Goal: Transaction & Acquisition: Register for event/course

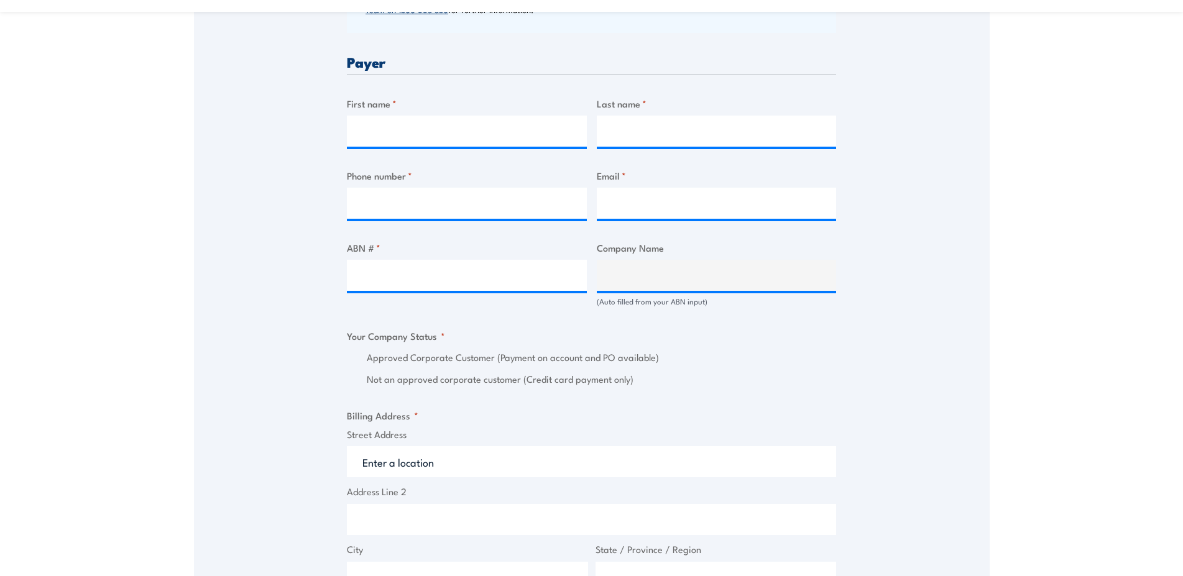
scroll to position [595, 0]
click at [424, 277] on input "ABN # *" at bounding box center [467, 275] width 240 height 31
type input "51078624281"
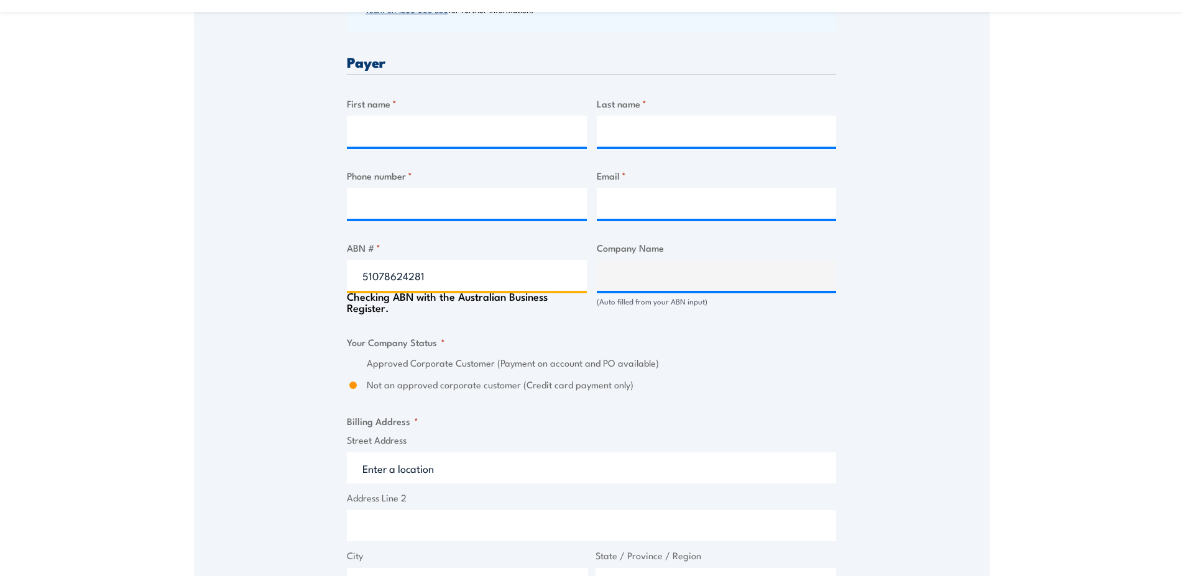
type input "EMECO INTERNATIONAL PTY LIMITED"
radio input "true"
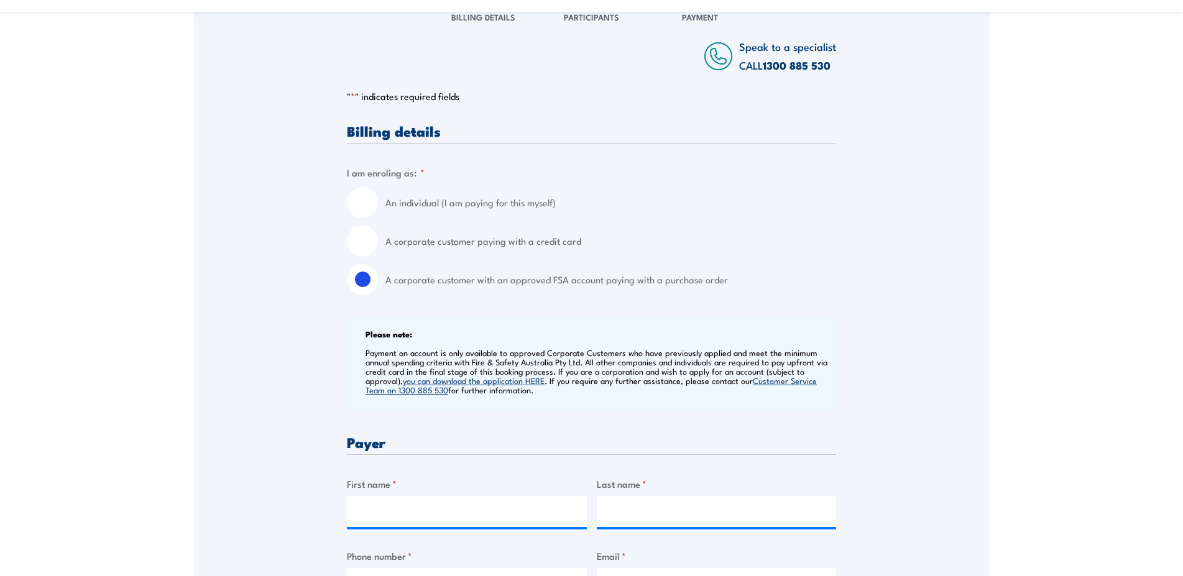
scroll to position [0, 0]
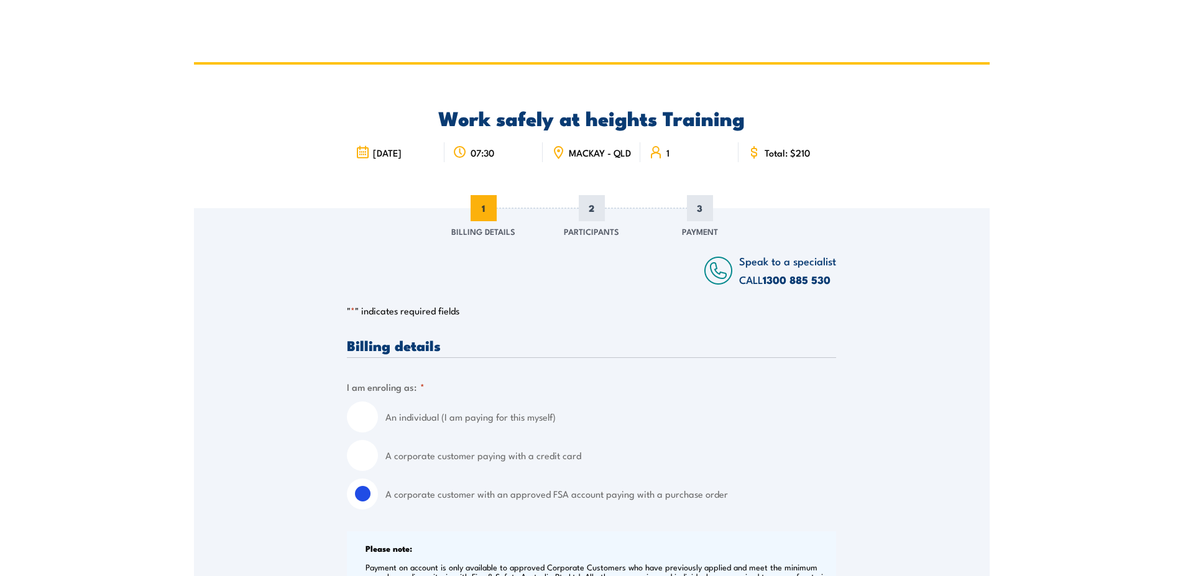
type input "51078624281"
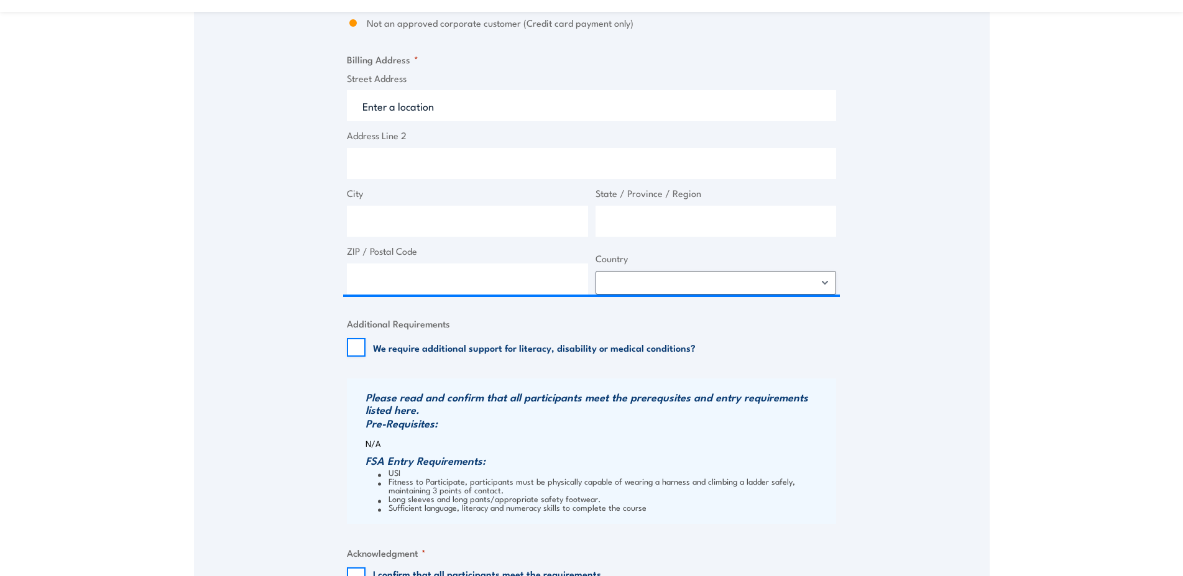
scroll to position [697, 0]
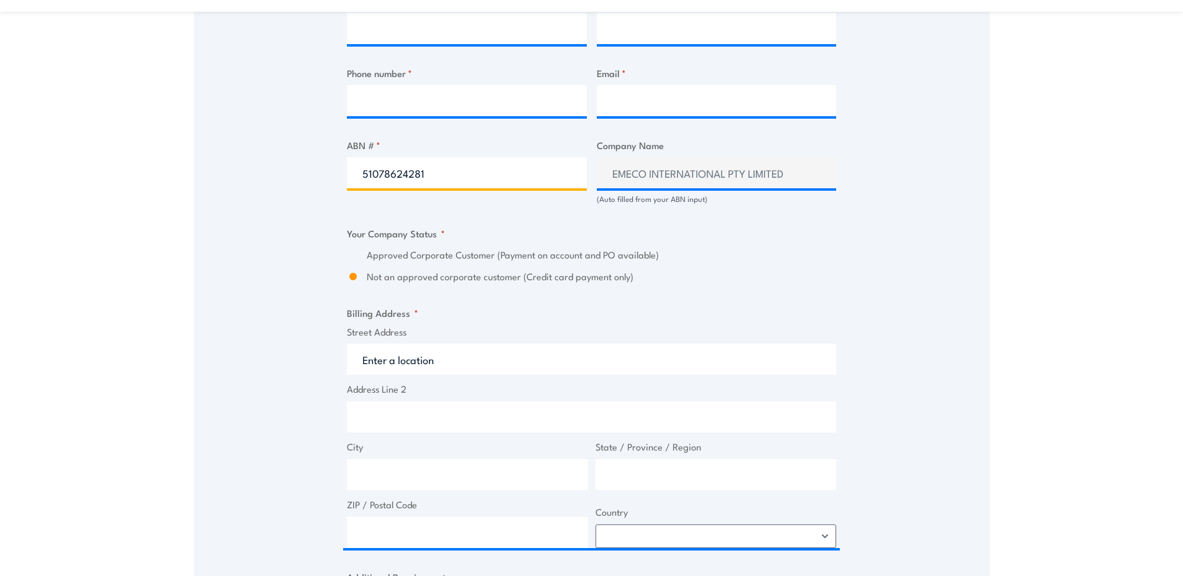
click at [393, 185] on input "51078624281" at bounding box center [467, 172] width 240 height 31
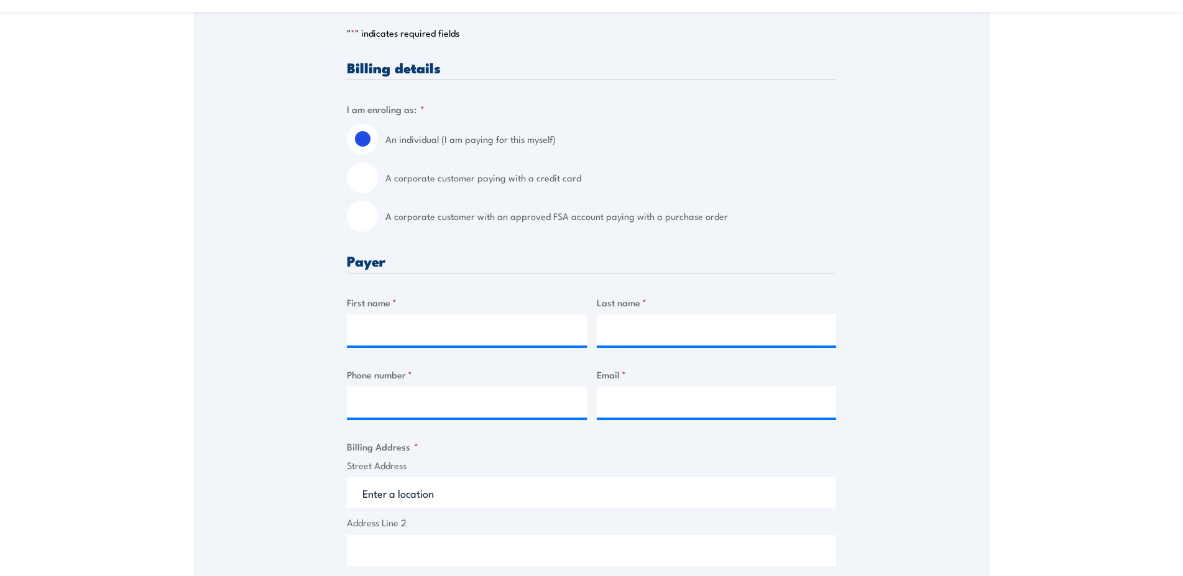
click at [372, 225] on input "A corporate customer with an approved FSA account paying with a purchase order" at bounding box center [362, 216] width 31 height 31
radio input "true"
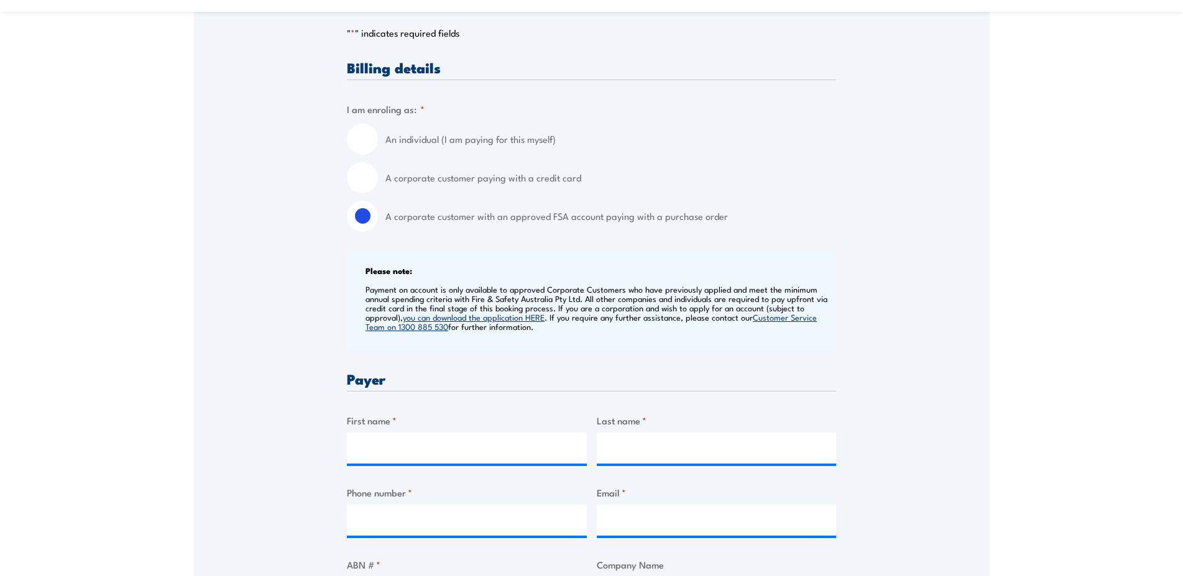
scroll to position [405, 0]
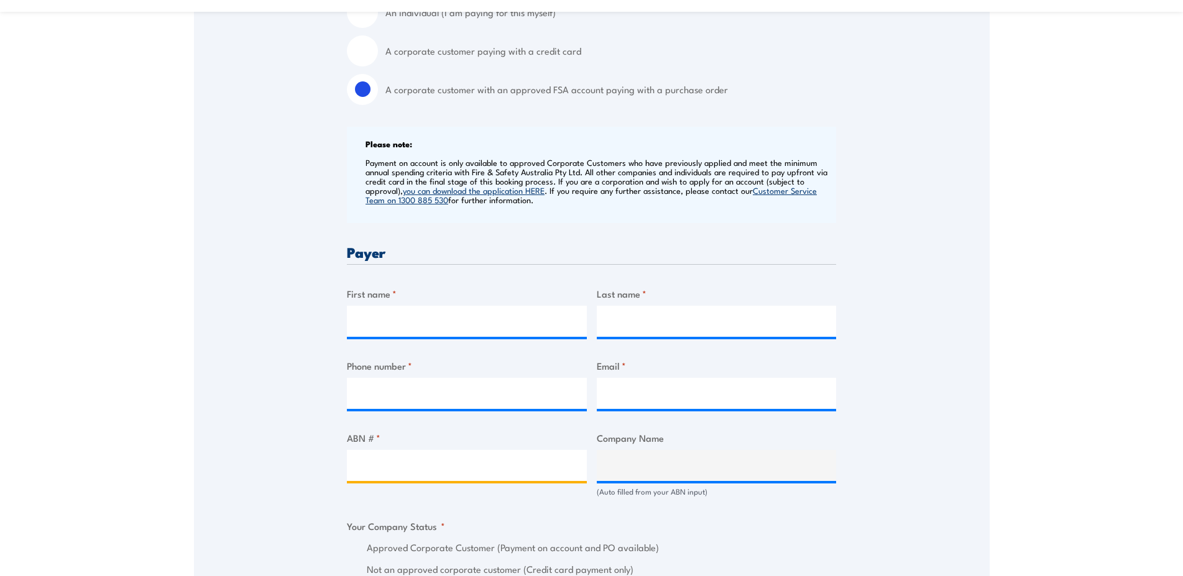
click at [402, 466] on input "ABN # *" at bounding box center [467, 465] width 240 height 31
paste input "51078624281"
type input "51078624281"
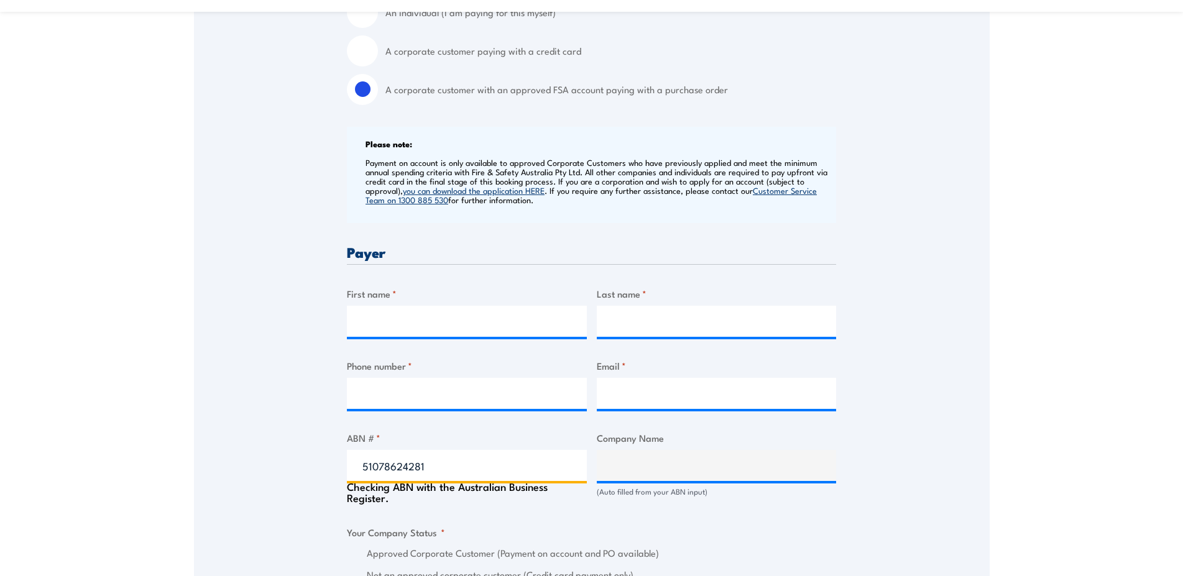
scroll to position [595, 0]
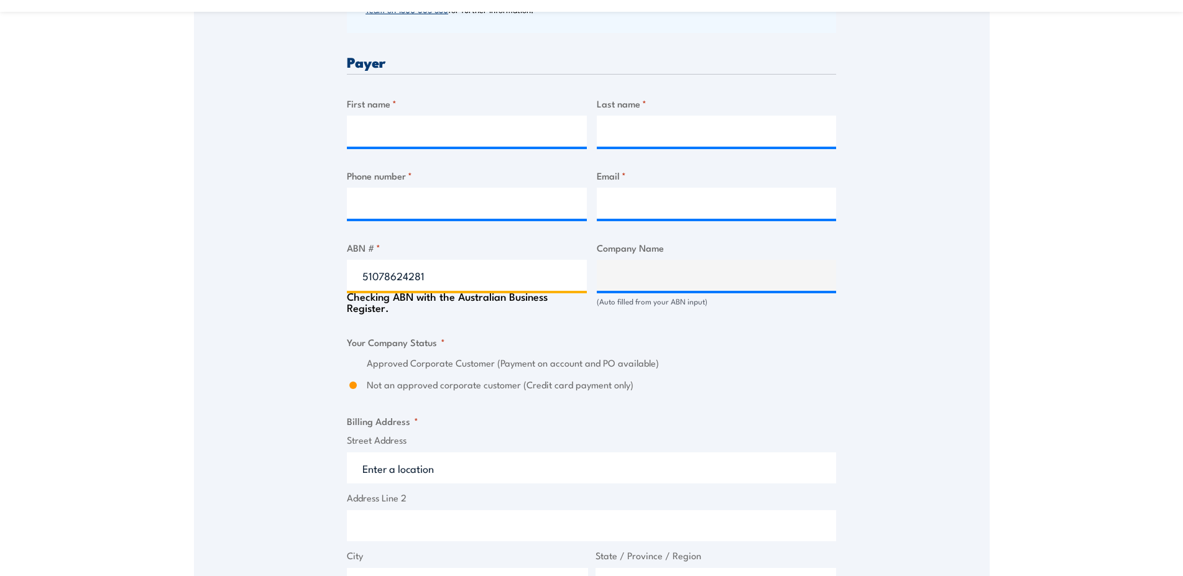
type input "EMECO INTERNATIONAL PTY LIMITED"
radio input "true"
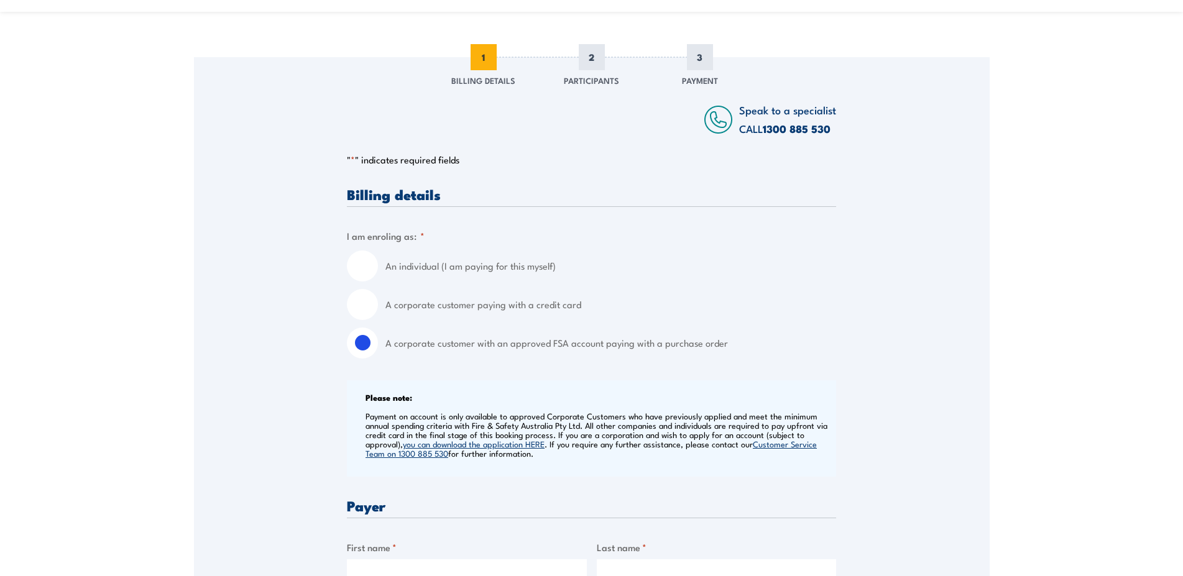
scroll to position [0, 0]
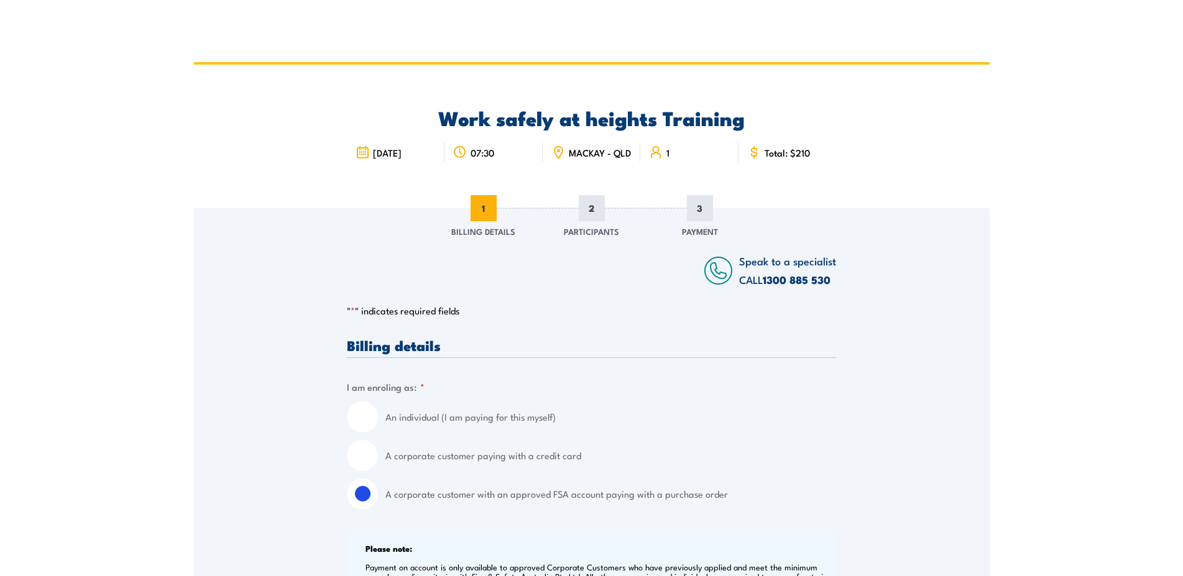
type input "51078624281"
